Goal: Navigation & Orientation: Find specific page/section

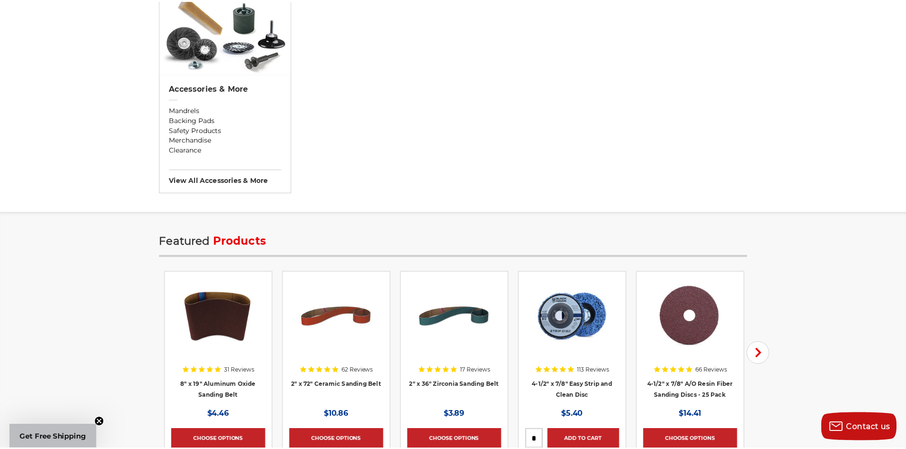
scroll to position [1046, 0]
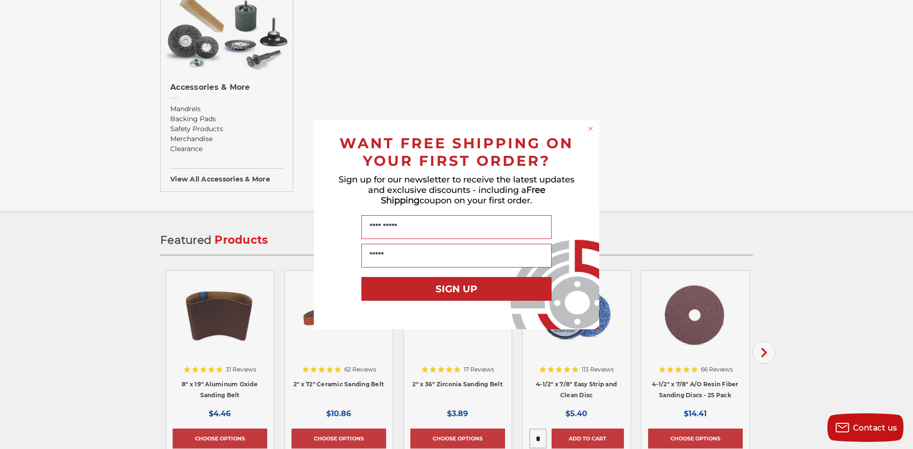
click at [591, 126] on circle "Close dialog" at bounding box center [590, 128] width 9 height 9
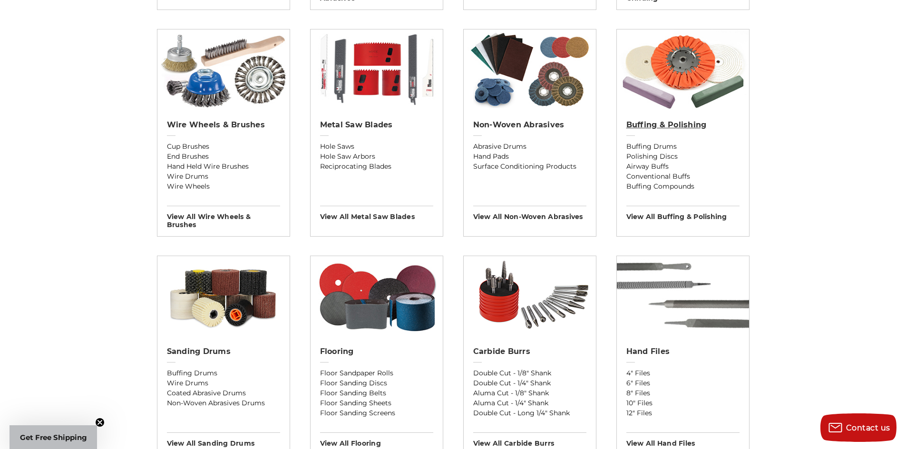
scroll to position [0, 0]
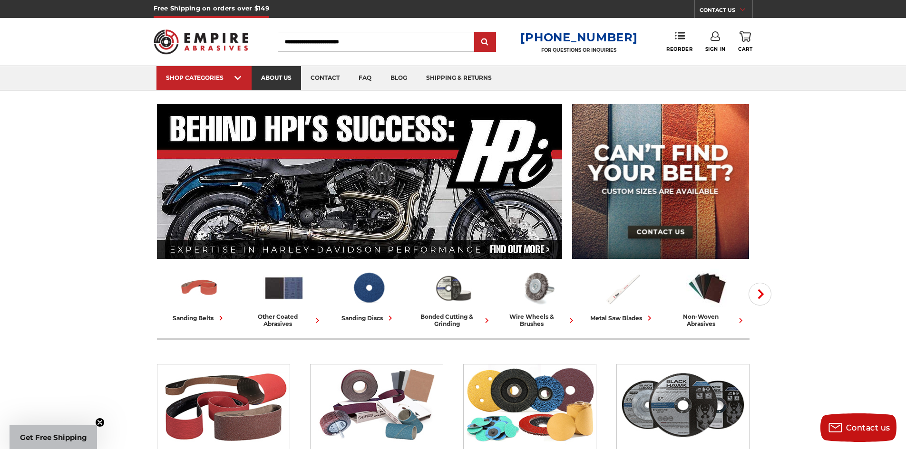
click at [286, 74] on link "about us" at bounding box center [275, 78] width 49 height 24
